Goal: Navigation & Orientation: Find specific page/section

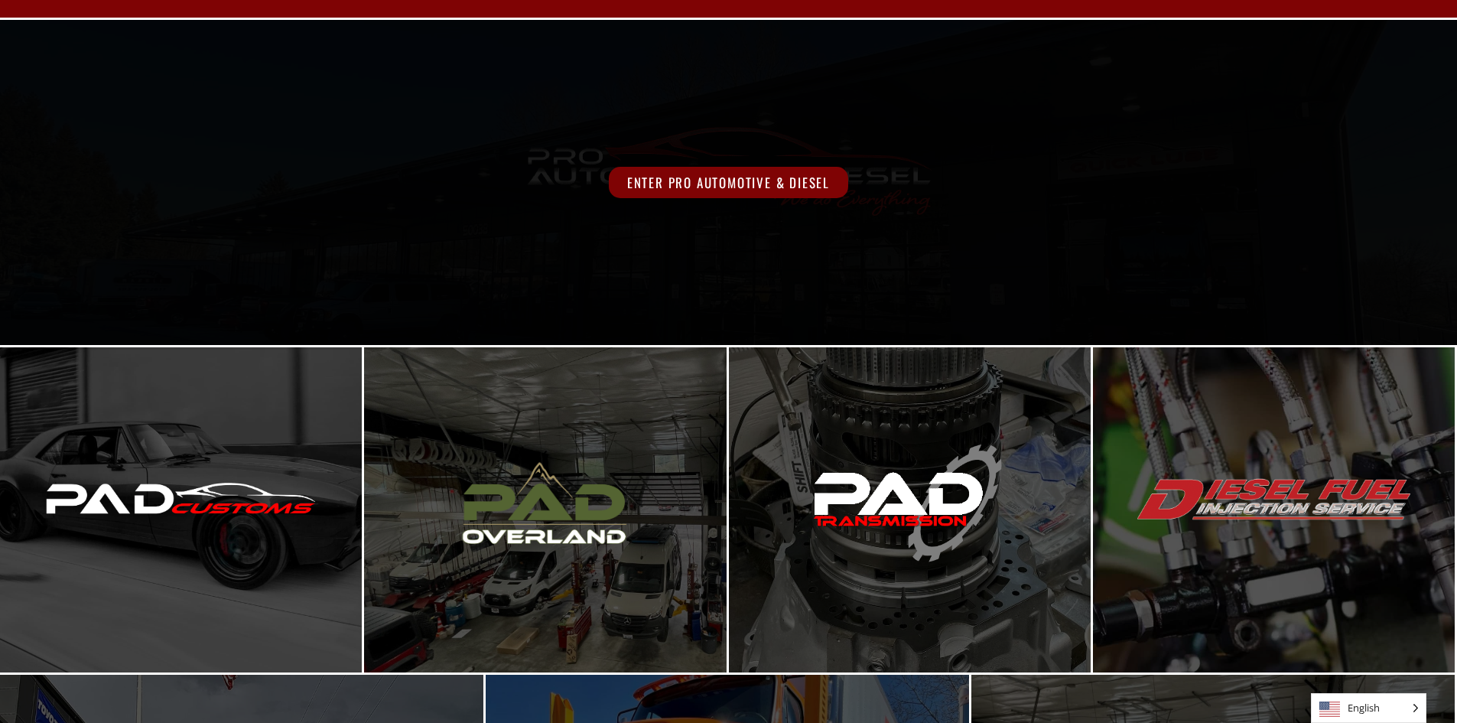
scroll to position [94, 0]
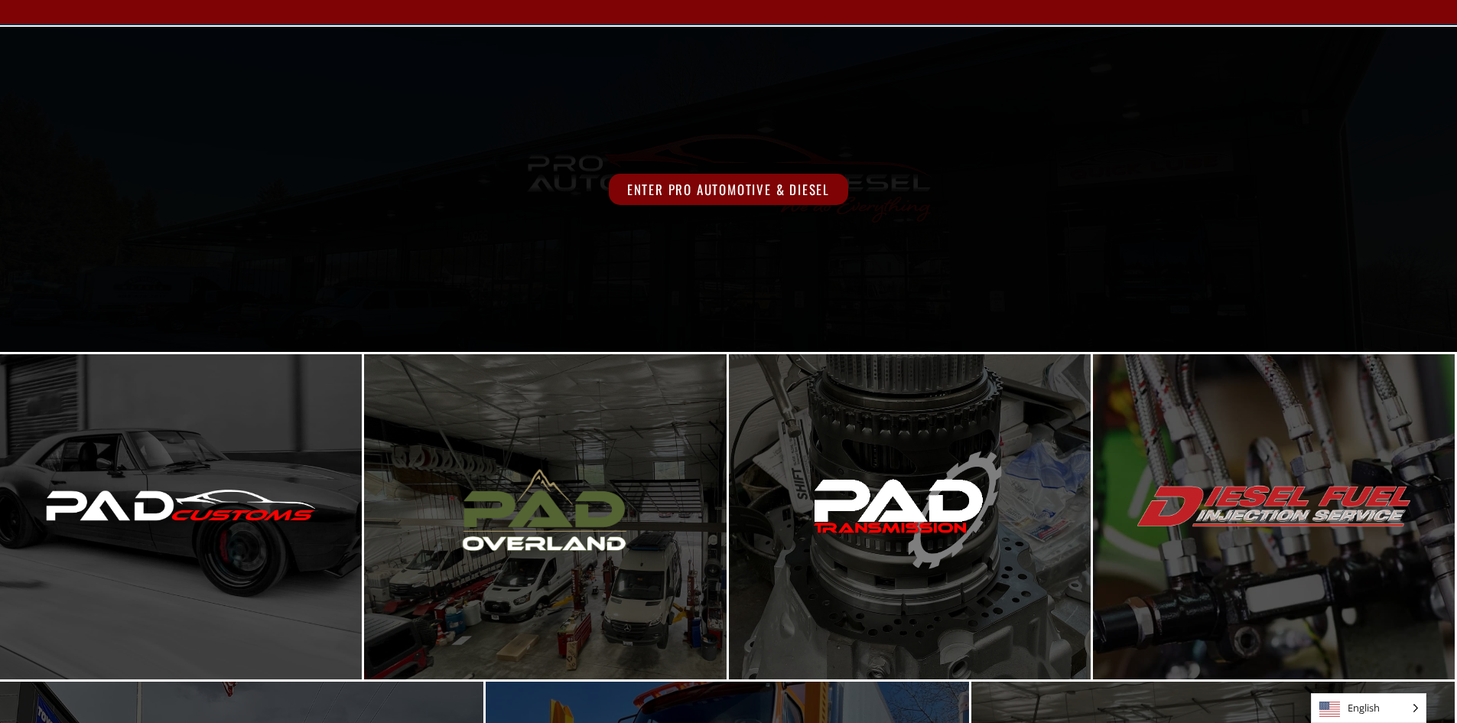
click at [577, 203] on div "Enter Pro Automotive & Diesel" at bounding box center [728, 189] width 1165 height 31
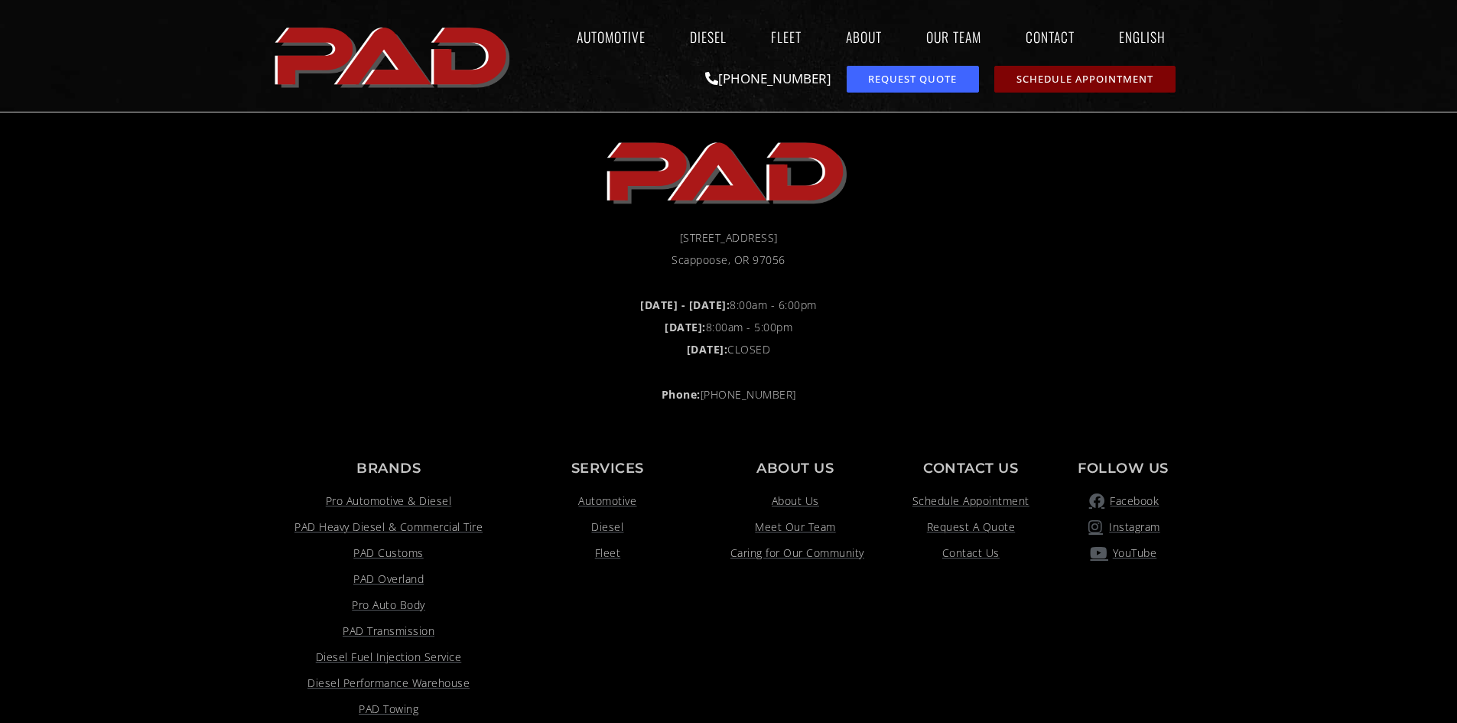
scroll to position [1147, 0]
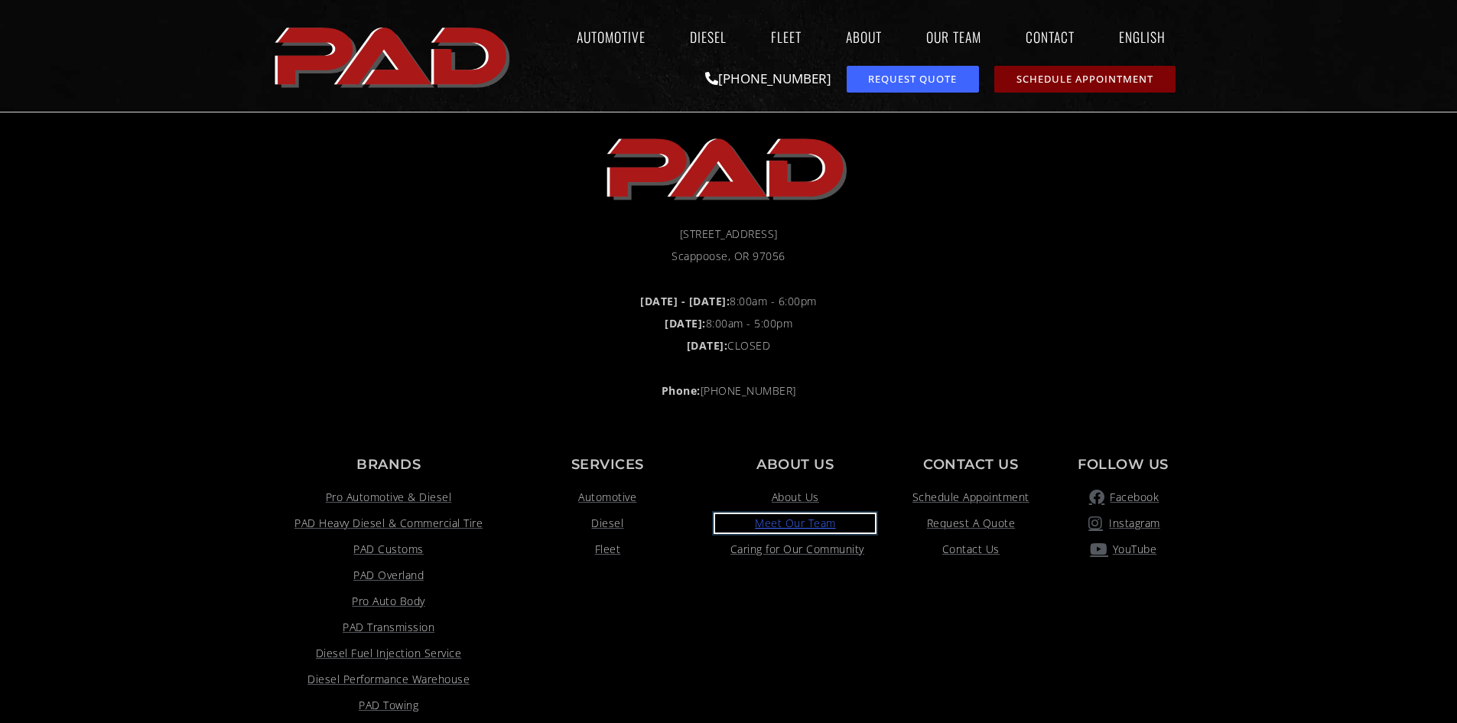
click at [788, 518] on span "Meet Our Team" at bounding box center [795, 523] width 81 height 18
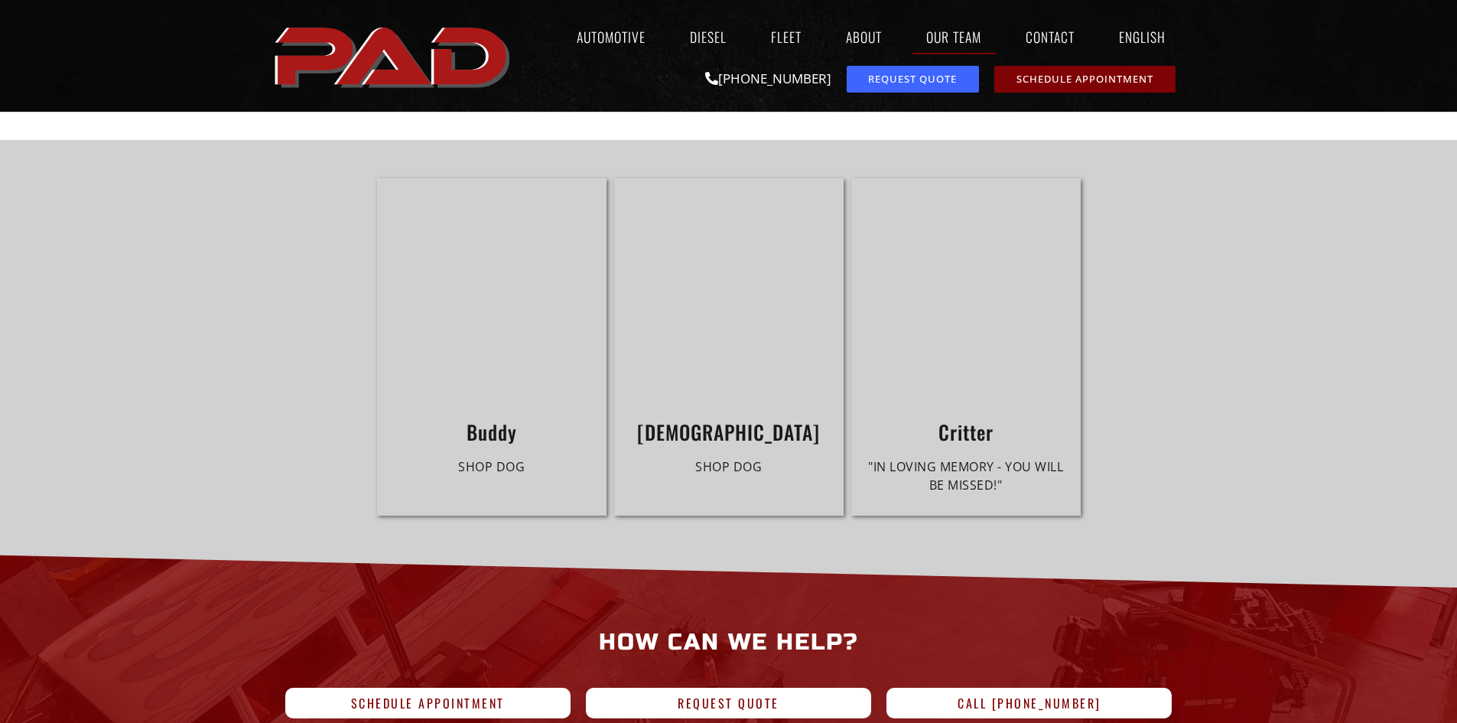
scroll to position [4359, 0]
